Goal: Find specific fact: Find specific fact

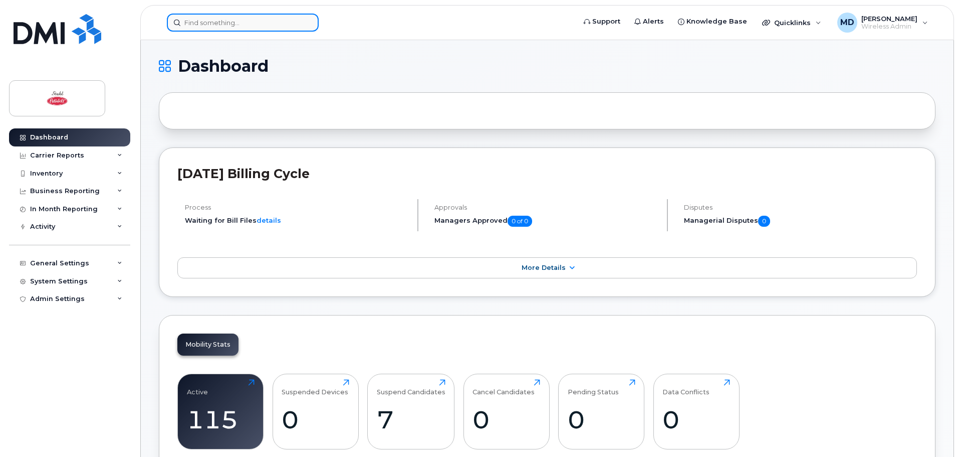
click at [216, 17] on input at bounding box center [243, 23] width 152 height 18
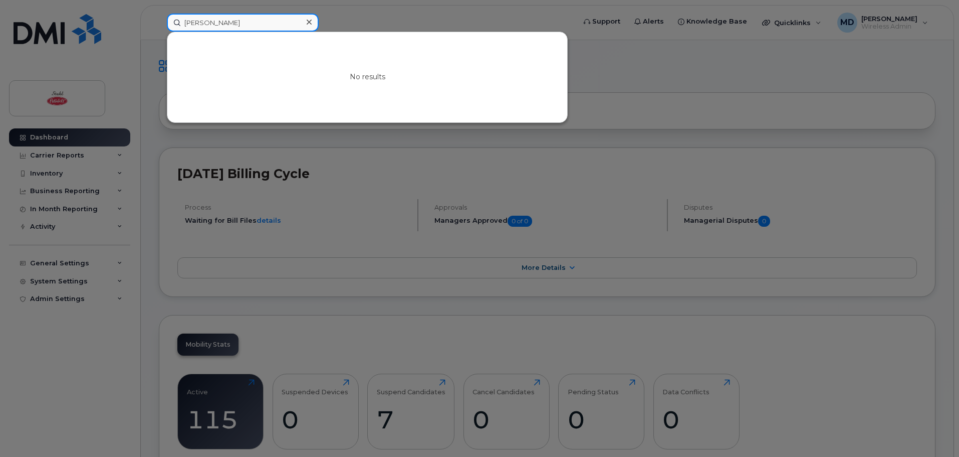
drag, startPoint x: 226, startPoint y: 23, endPoint x: 130, endPoint y: 19, distance: 95.8
click at [159, 19] on div "dillon No results" at bounding box center [368, 23] width 418 height 18
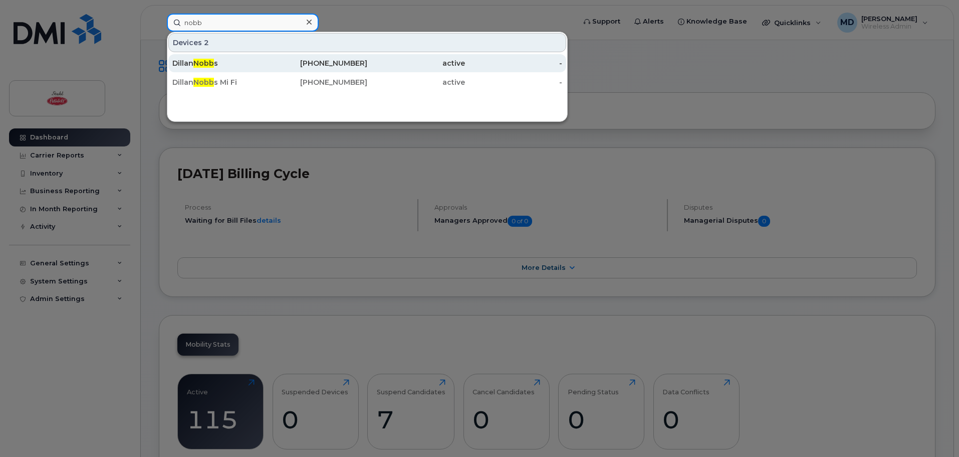
type input "nobb"
click at [206, 64] on span "Nobb" at bounding box center [203, 63] width 21 height 9
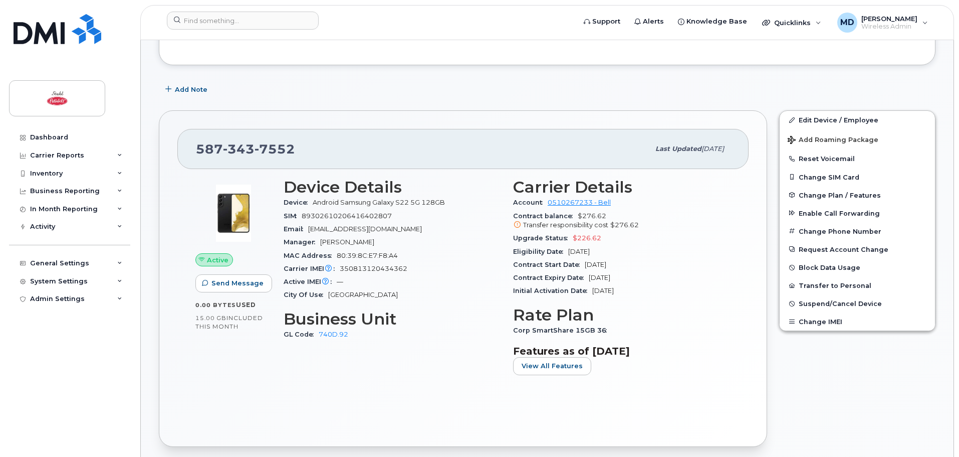
scroll to position [251, 0]
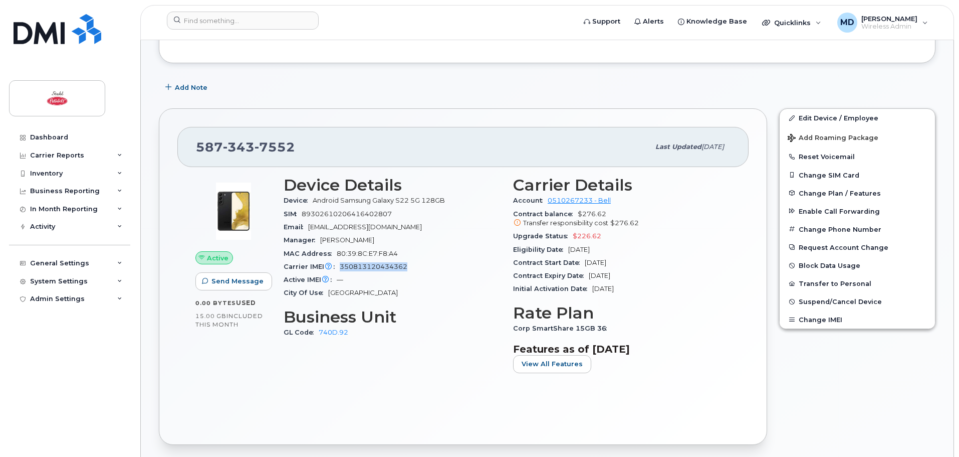
drag, startPoint x: 410, startPoint y: 267, endPoint x: 340, endPoint y: 266, distance: 70.2
click at [340, 266] on div "Carrier IMEI Carrier IMEI is reported during the last billing cycle or change o…" at bounding box center [393, 266] width 218 height 13
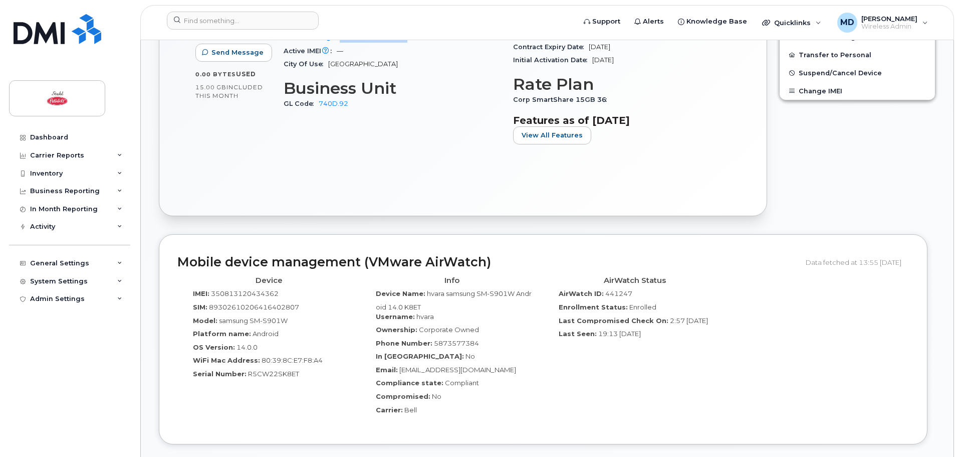
scroll to position [501, 0]
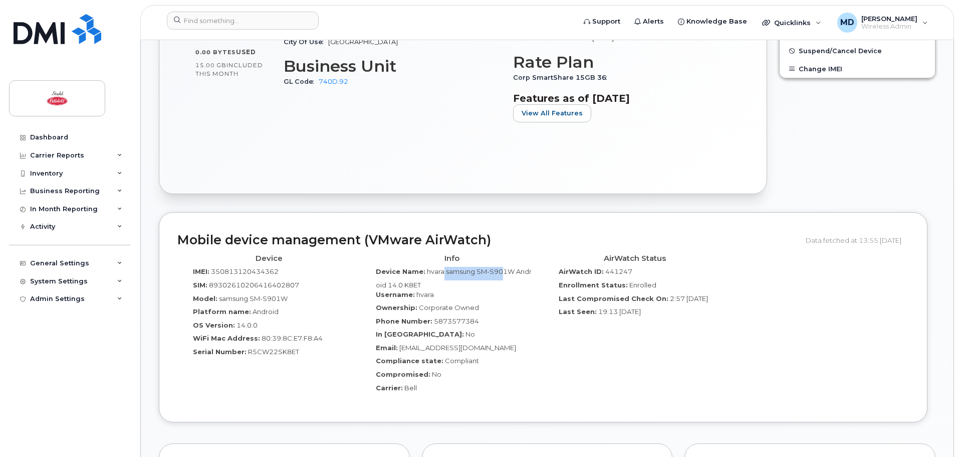
drag, startPoint x: 443, startPoint y: 272, endPoint x: 502, endPoint y: 277, distance: 59.9
click at [502, 277] on div "Device Name: hvara samsung SM-S901W Android 14.0 K8ET" at bounding box center [452, 278] width 168 height 23
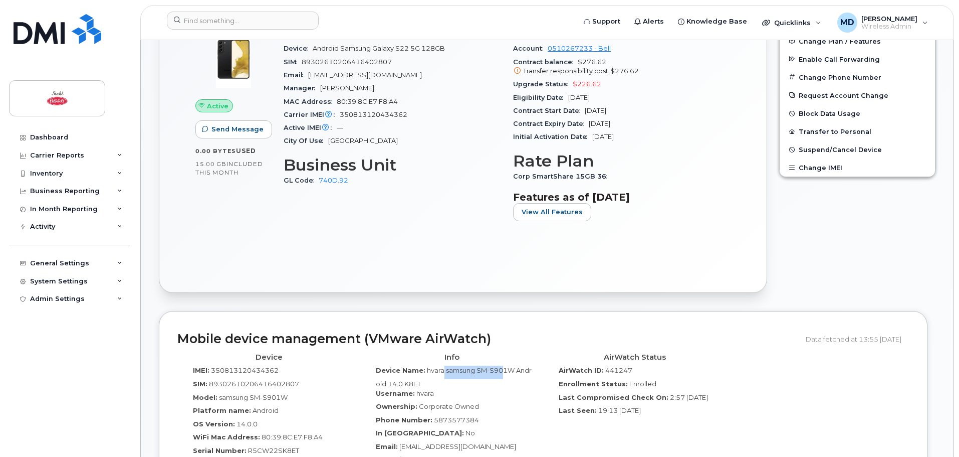
scroll to position [451, 0]
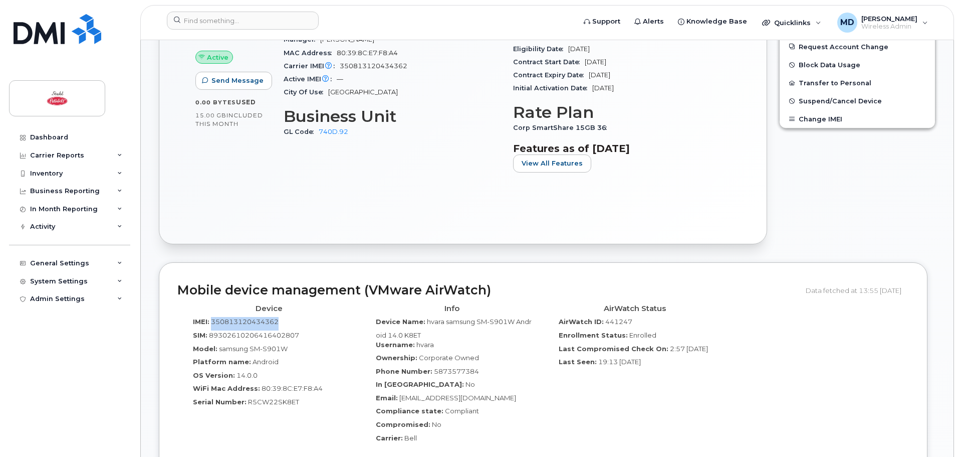
drag, startPoint x: 281, startPoint y: 319, endPoint x: 212, endPoint y: 320, distance: 68.7
click at [212, 320] on div "IMEI: 350813120434362" at bounding box center [269, 324] width 168 height 14
copy span "350813120434362"
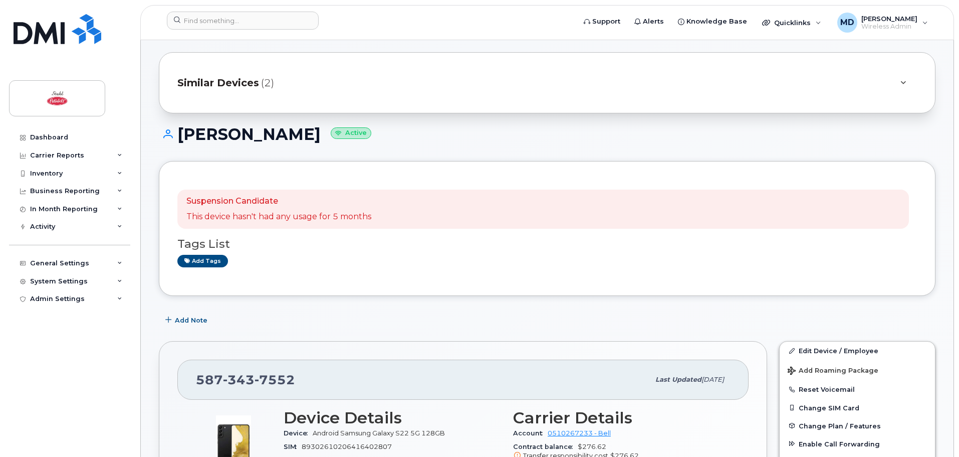
scroll to position [0, 0]
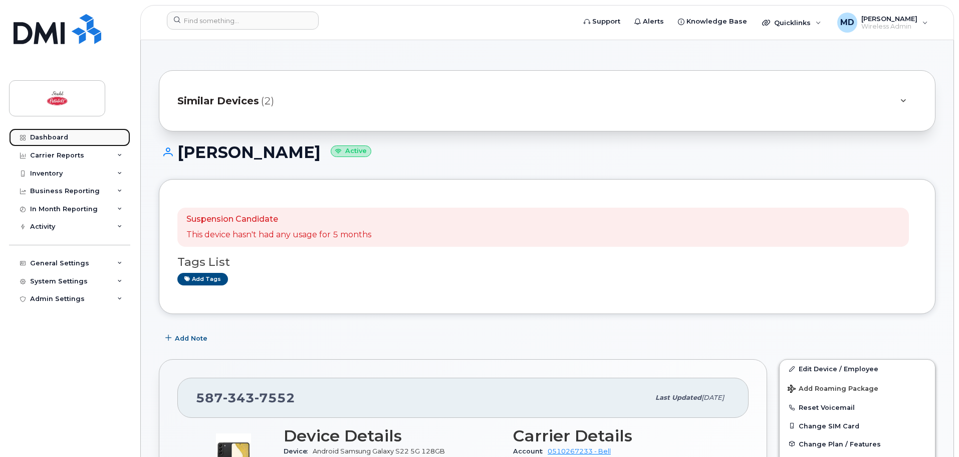
click at [92, 136] on link "Dashboard" at bounding box center [69, 137] width 121 height 18
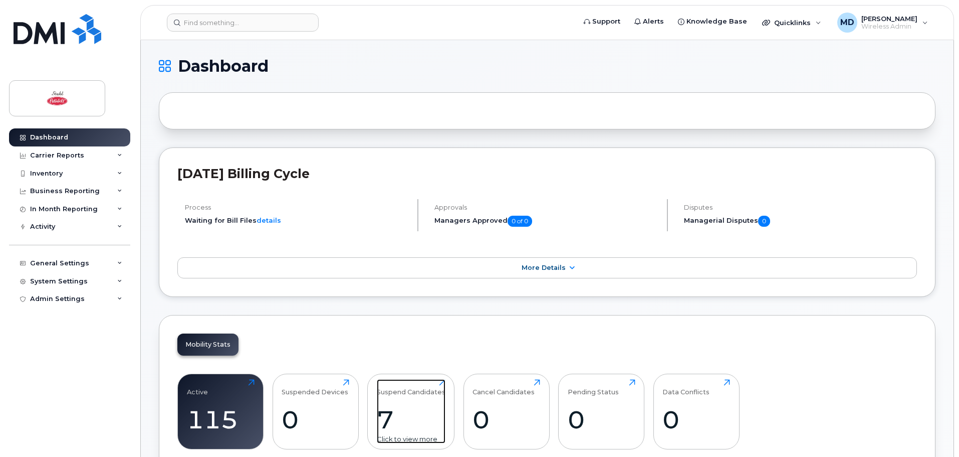
click at [388, 409] on div "7" at bounding box center [411, 419] width 69 height 30
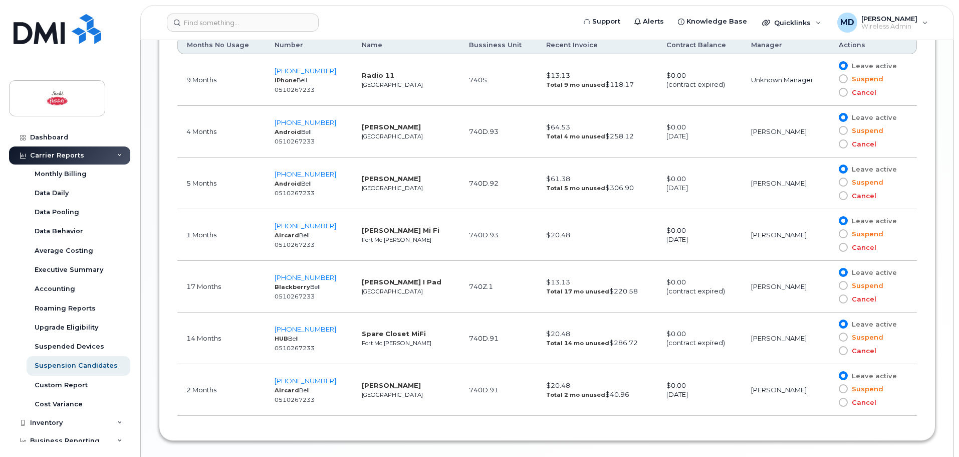
scroll to position [614, 0]
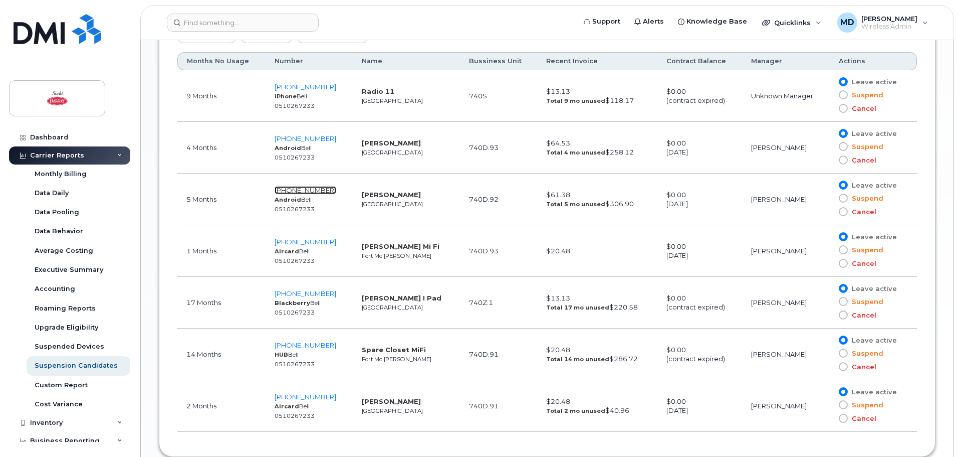
click at [306, 190] on span "587-343-7552" at bounding box center [306, 190] width 62 height 8
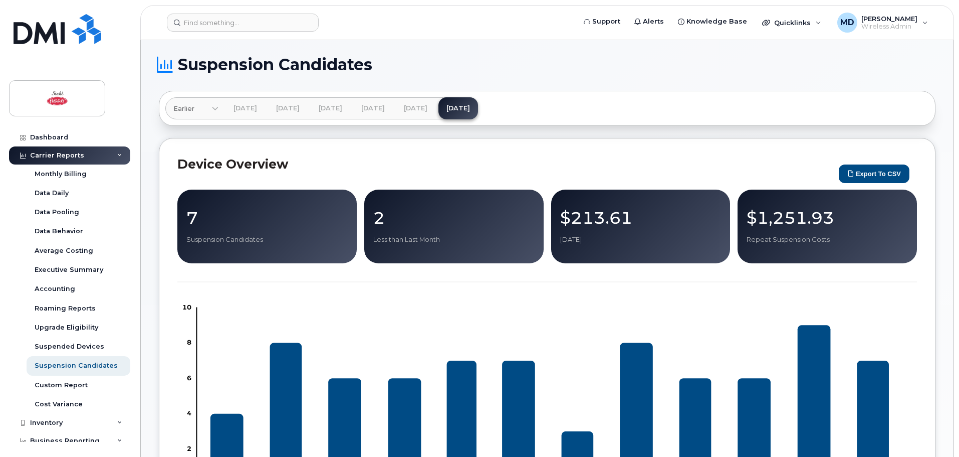
scroll to position [0, 0]
